Goal: Transaction & Acquisition: Obtain resource

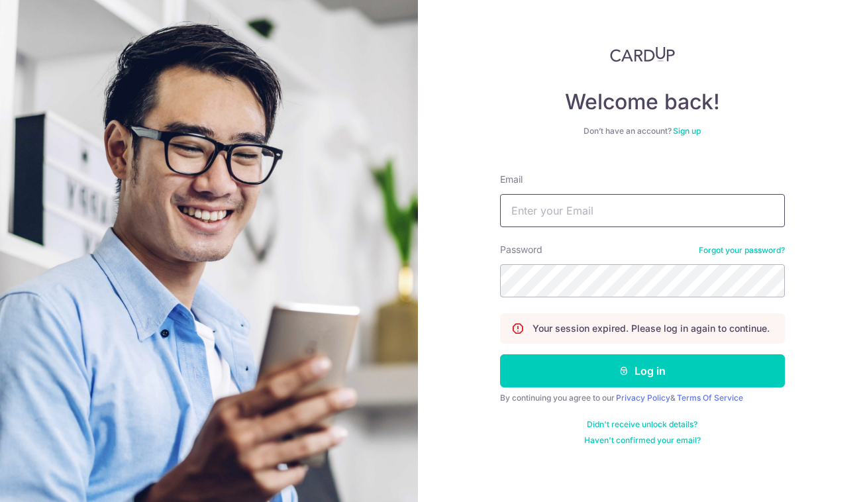
click at [585, 209] on input "Email" at bounding box center [642, 210] width 285 height 33
type input "[EMAIL_ADDRESS][DOMAIN_NAME]"
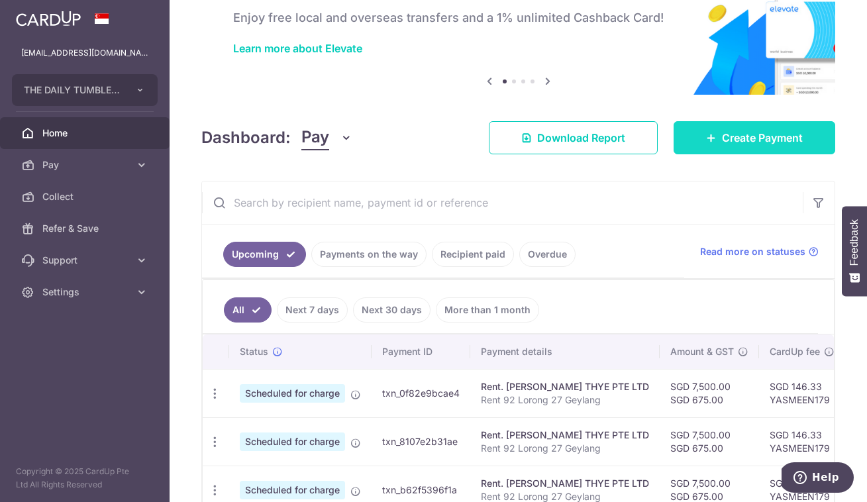
scroll to position [79, 0]
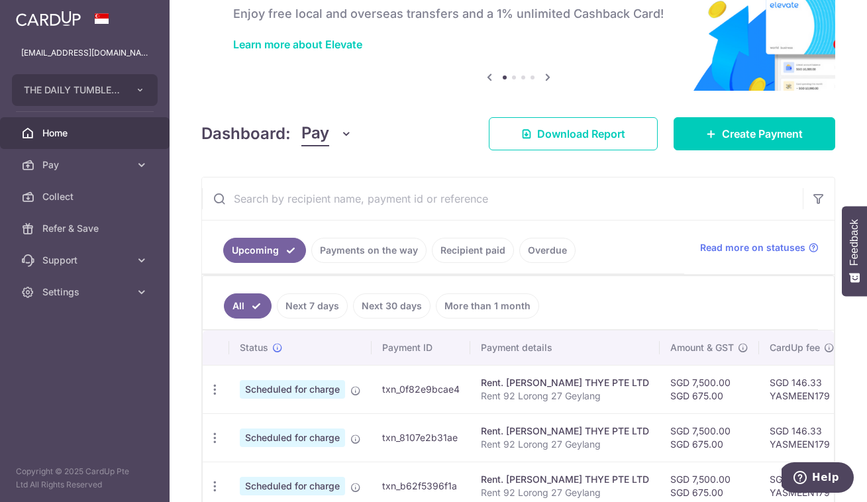
click at [465, 256] on link "Recipient paid" at bounding box center [473, 250] width 82 height 25
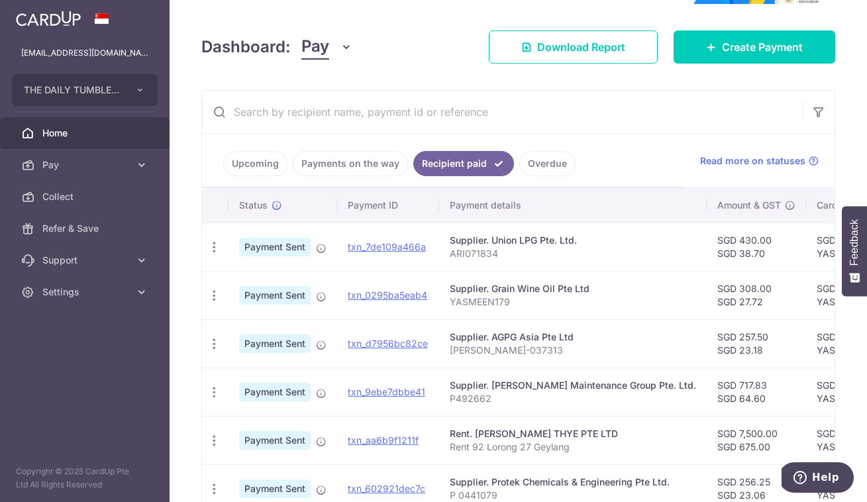
scroll to position [165, 0]
click at [822, 111] on icon "button" at bounding box center [818, 112] width 13 height 13
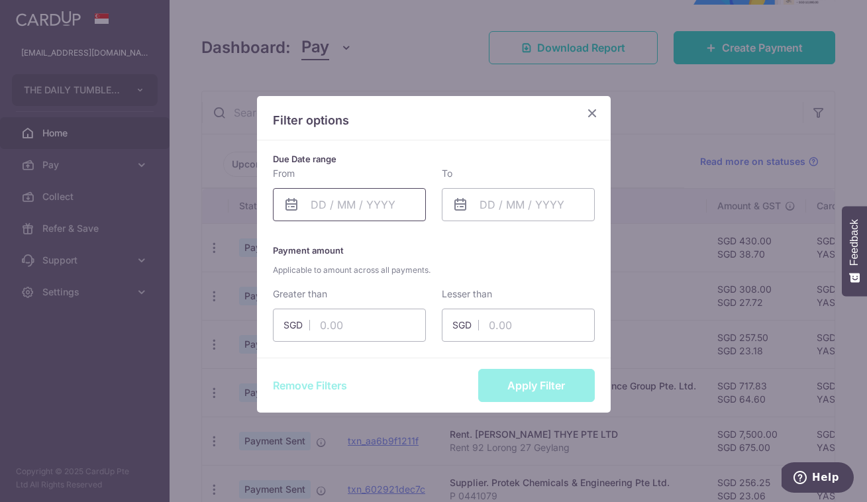
click at [385, 206] on input "text" at bounding box center [349, 204] width 153 height 33
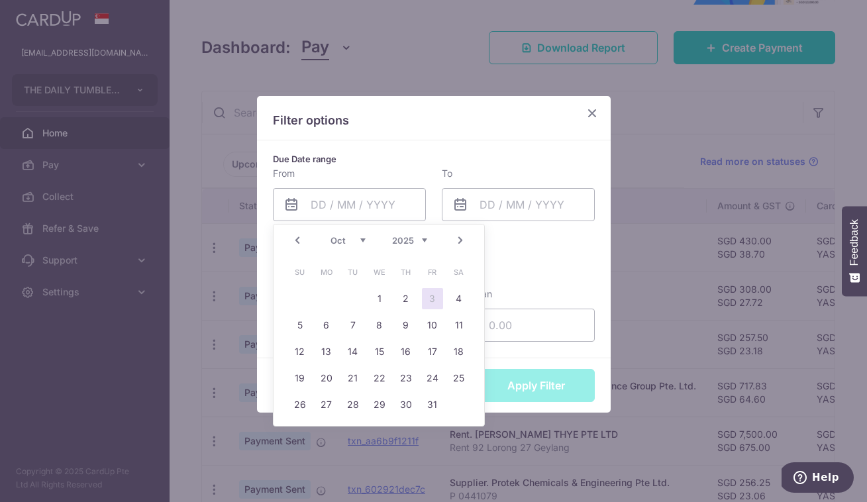
click at [298, 241] on link "Prev" at bounding box center [297, 240] width 16 height 16
click at [325, 298] on link "1" at bounding box center [326, 298] width 21 height 21
type input "01/09/2025"
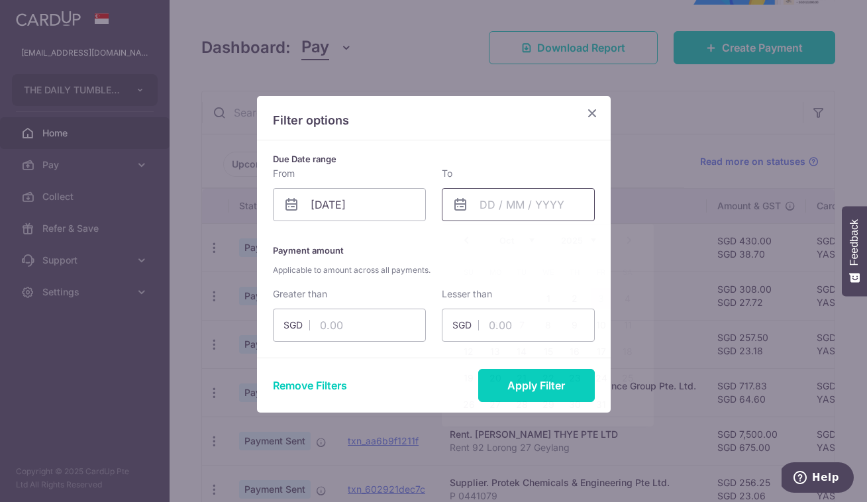
click at [524, 195] on input "text" at bounding box center [518, 204] width 153 height 33
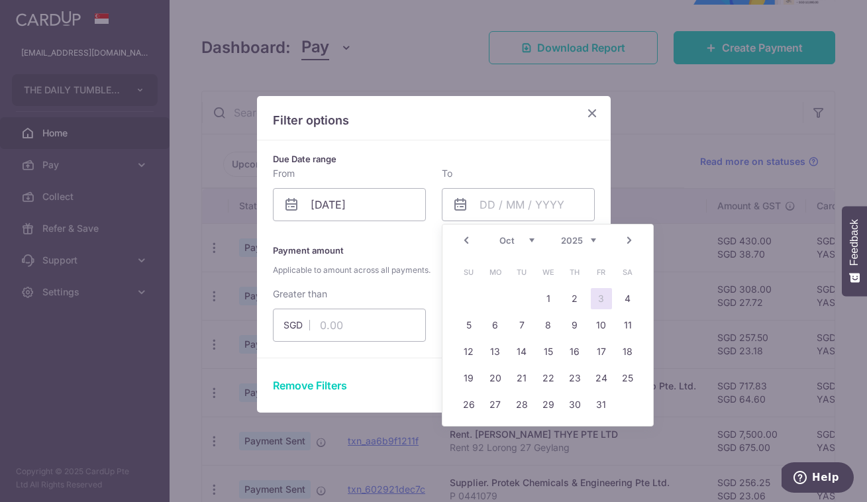
click at [467, 237] on link "Prev" at bounding box center [466, 240] width 16 height 16
click at [519, 412] on link "30" at bounding box center [521, 404] width 21 height 21
type input "30/09/2025"
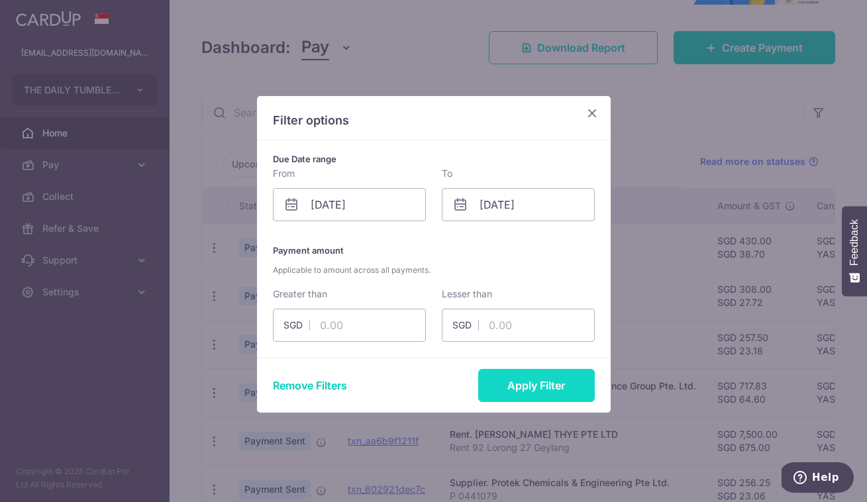
click at [529, 392] on button "Apply Filter" at bounding box center [536, 385] width 117 height 33
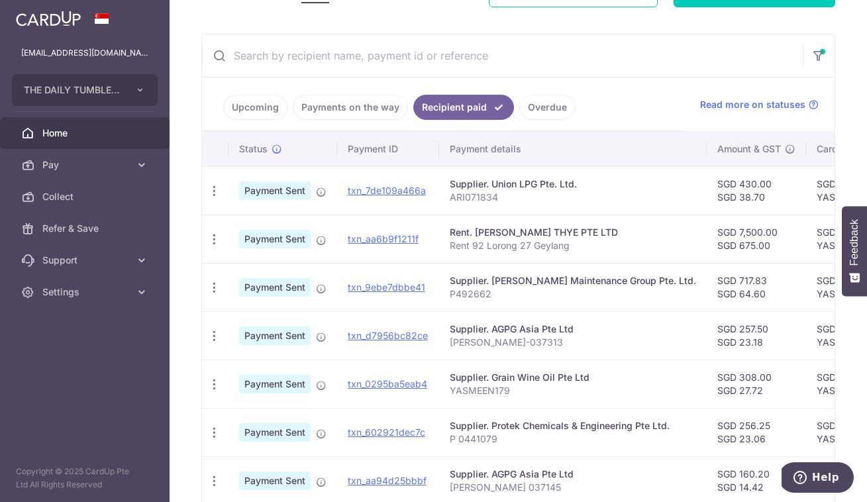
scroll to position [0, 0]
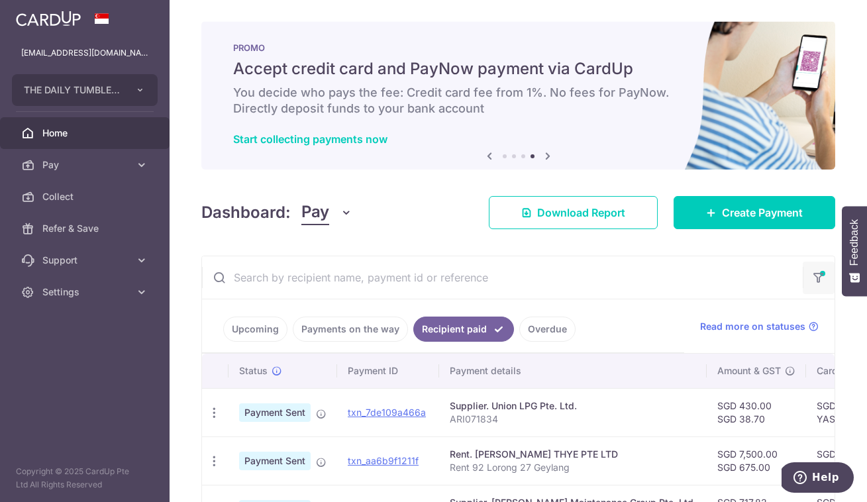
click at [824, 276] on icon "button" at bounding box center [818, 273] width 13 height 5
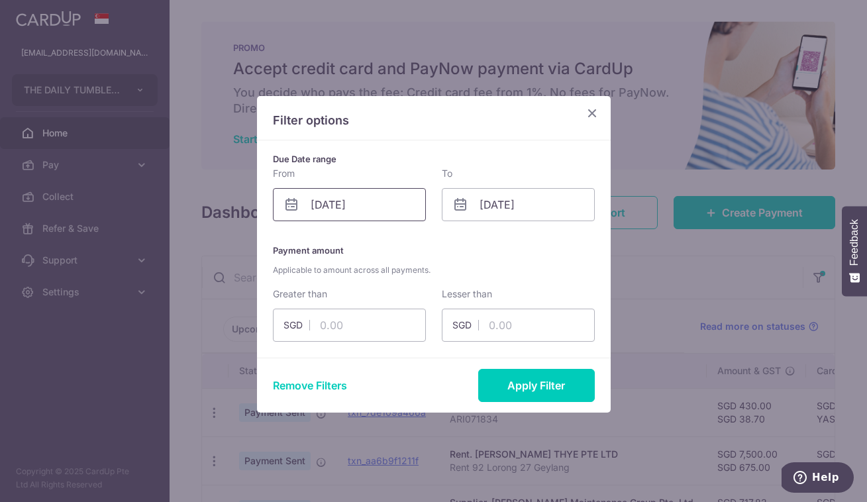
click at [352, 209] on input "01/09/2025" at bounding box center [349, 204] width 153 height 33
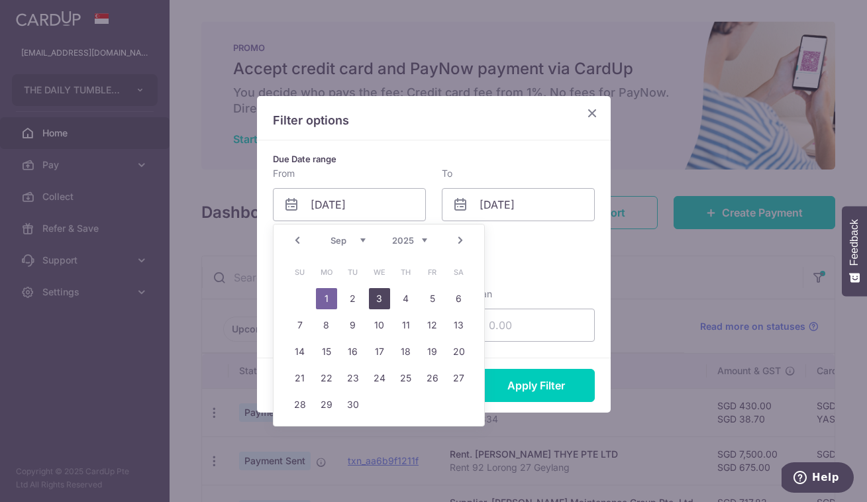
click at [376, 297] on link "3" at bounding box center [379, 298] width 21 height 21
type input "03/09/2025"
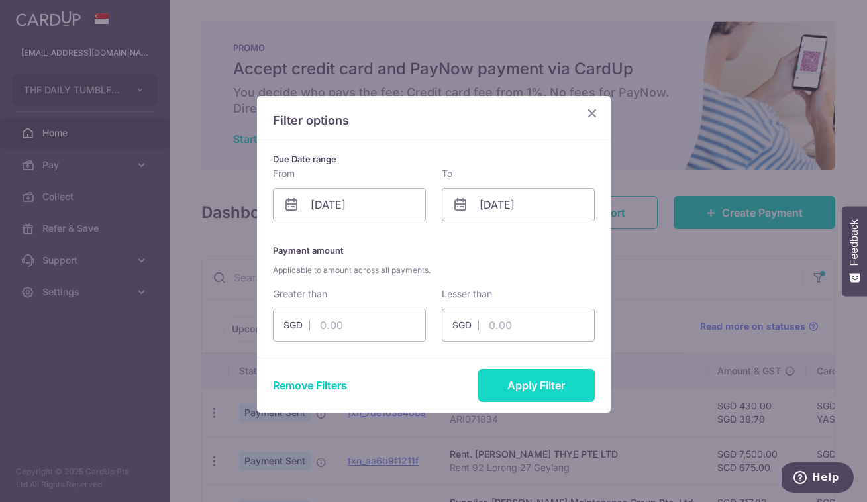
click at [533, 383] on button "Apply Filter" at bounding box center [536, 385] width 117 height 33
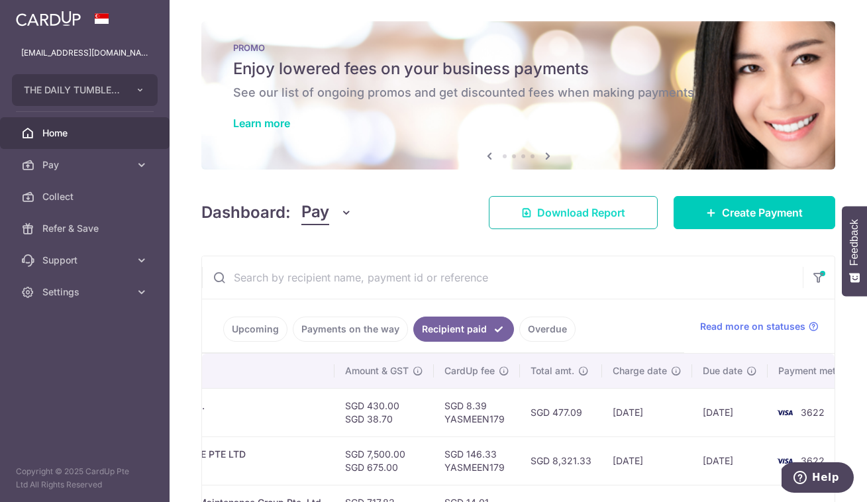
click at [605, 219] on span "Download Report" at bounding box center [581, 213] width 88 height 16
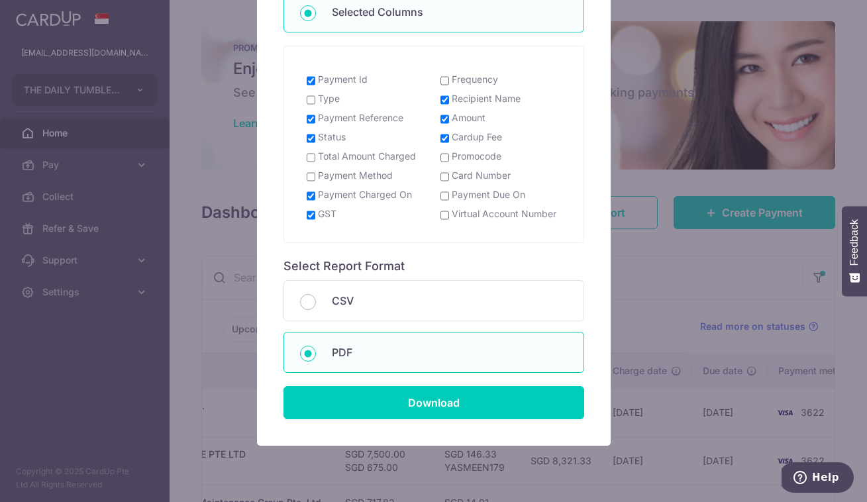
scroll to position [287, 0]
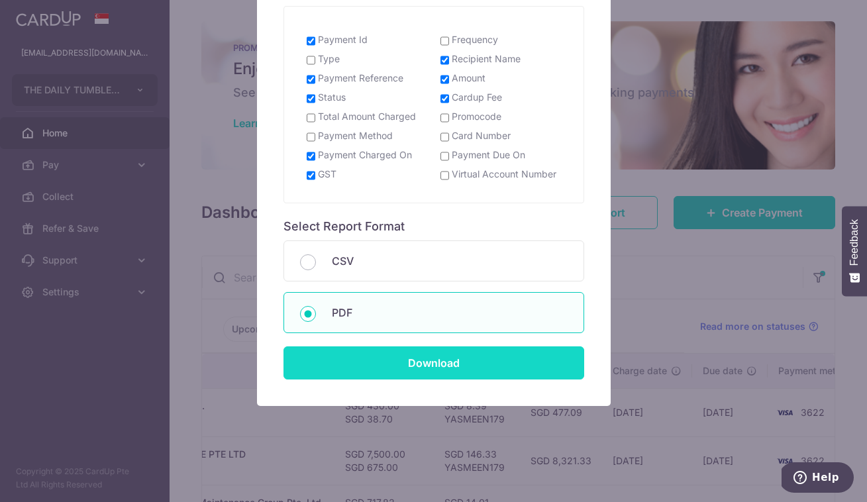
click at [463, 370] on input "Download" at bounding box center [433, 362] width 301 height 33
